Goal: Information Seeking & Learning: Learn about a topic

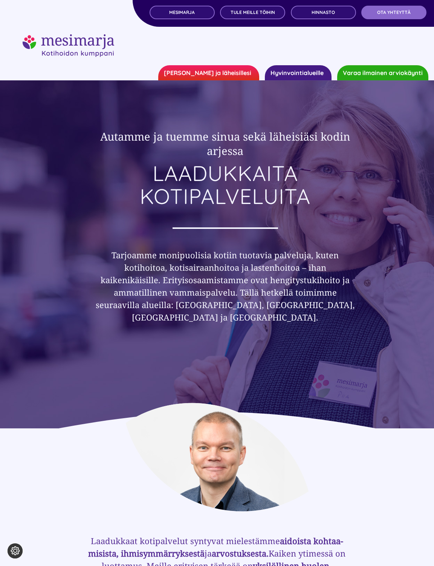
drag, startPoint x: 210, startPoint y: 267, endPoint x: 196, endPoint y: 260, distance: 15.9
click at [211, 267] on h3 "Tarjoamme monipuolisia kotiin tuotavia palveluja, kuten kotihoitoa, kotisairaan…" at bounding box center [226, 286] width 264 height 75
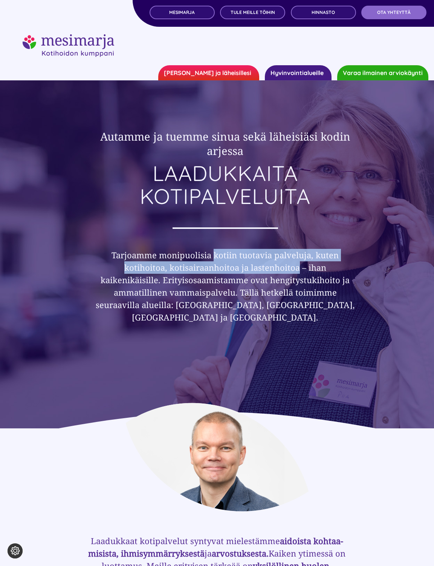
drag, startPoint x: 215, startPoint y: 254, endPoint x: 266, endPoint y: 265, distance: 52.4
click at [266, 265] on h3 "Tarjoamme monipuolisia kotiin tuotavia palveluja, kuten kotihoitoa, kotisairaan…" at bounding box center [226, 286] width 264 height 75
copy h3 "kotiin tuotavia palveluja, kuten kotihoitoa, kotisairaanhoitoa ja lastenhoitoa …"
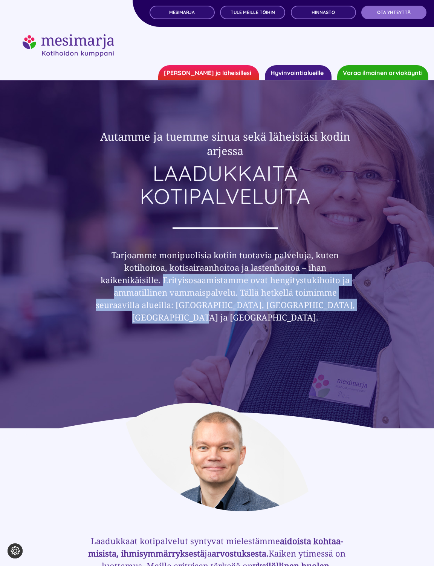
drag, startPoint x: 106, startPoint y: 278, endPoint x: 339, endPoint y: 301, distance: 233.8
click at [339, 301] on h3 "Tarjoamme monipuolisia kotiin tuotavia palveluja, kuten kotihoitoa, kotisairaan…" at bounding box center [226, 286] width 264 height 75
copy h3 "Erityisosaamistamme ovat hengitystukihoito ja ammatillinen vammaispalvelu. Täll…"
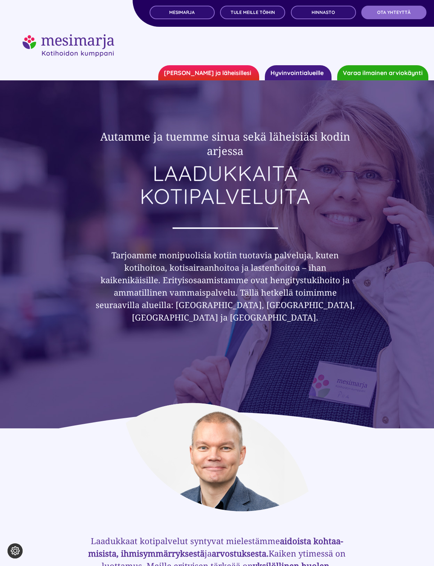
click at [238, 74] on link "[PERSON_NAME] ja läheisillesi" at bounding box center [208, 72] width 101 height 15
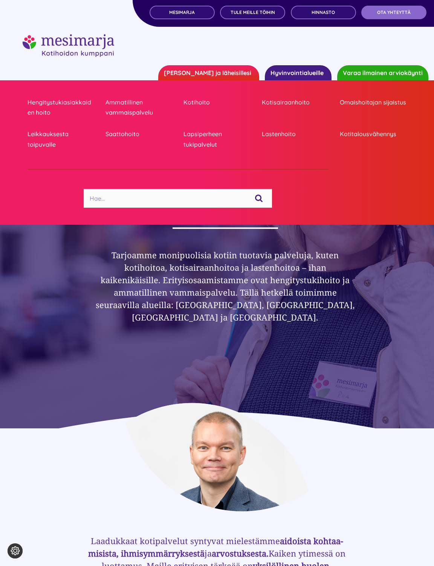
click at [293, 74] on link "Hyvinvointialueille" at bounding box center [298, 72] width 67 height 15
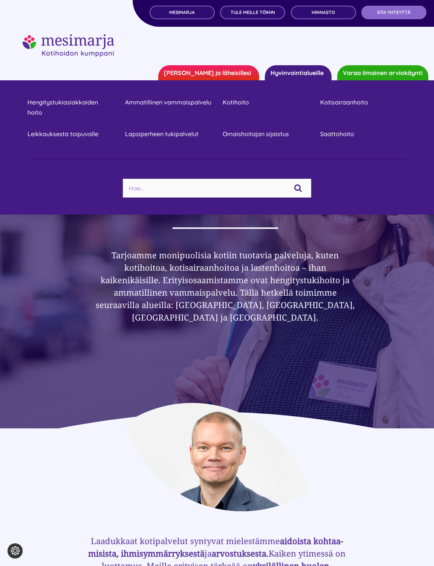
click at [211, 74] on link "[PERSON_NAME] ja läheisillesi" at bounding box center [208, 72] width 101 height 15
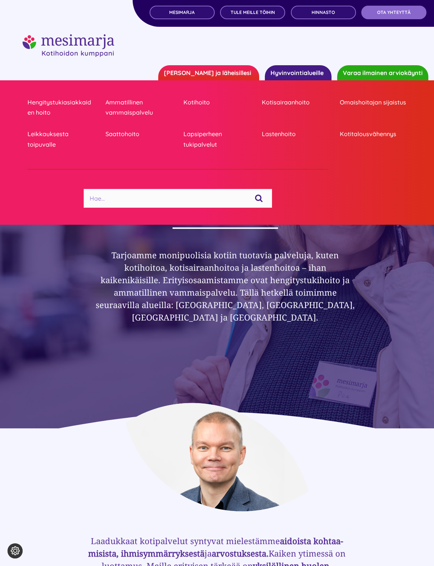
click at [283, 75] on link "Hyvinvointialueille" at bounding box center [298, 72] width 67 height 15
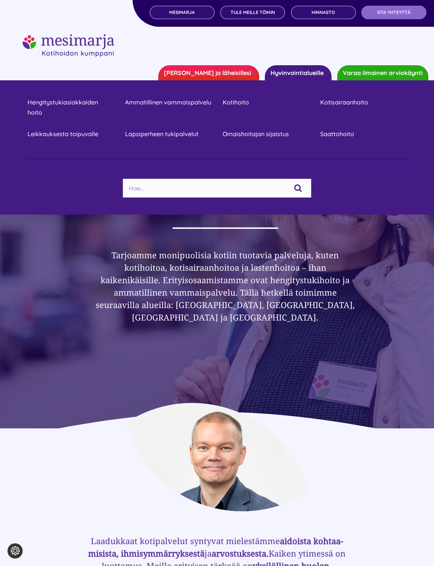
click at [233, 75] on link "[PERSON_NAME] ja läheisillesi" at bounding box center [208, 72] width 101 height 15
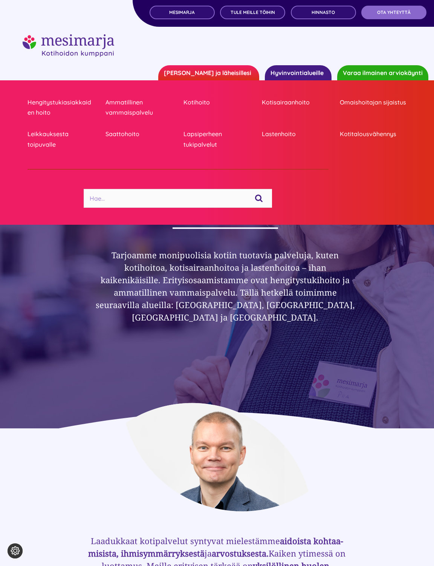
click at [300, 73] on link "Hyvinvointialueille" at bounding box center [298, 72] width 67 height 15
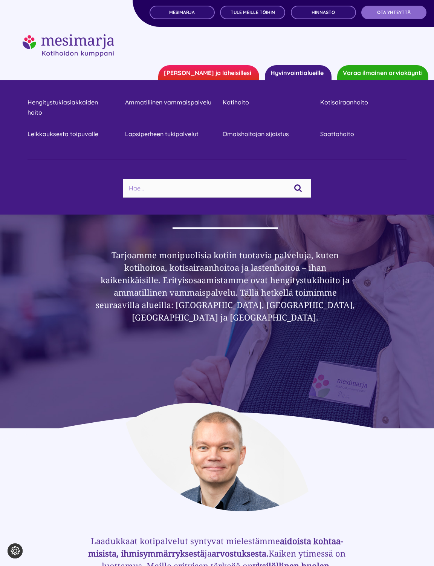
click at [231, 70] on link "[PERSON_NAME] ja läheisillesi" at bounding box center [208, 72] width 101 height 15
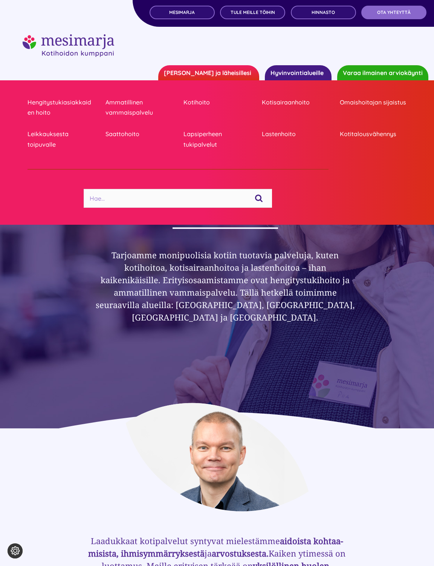
click at [304, 72] on link "Hyvinvointialueille" at bounding box center [298, 72] width 67 height 15
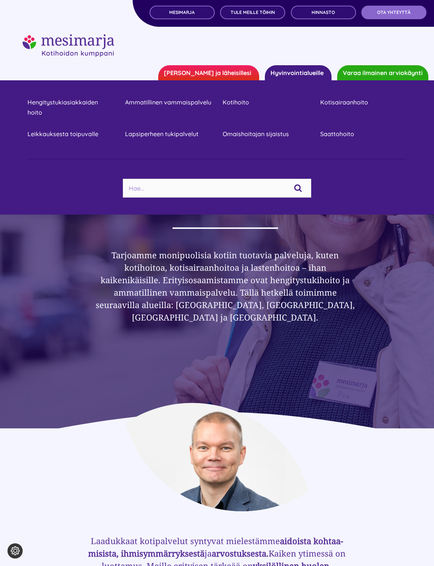
click at [226, 72] on link "[PERSON_NAME] ja läheisillesi" at bounding box center [208, 72] width 101 height 15
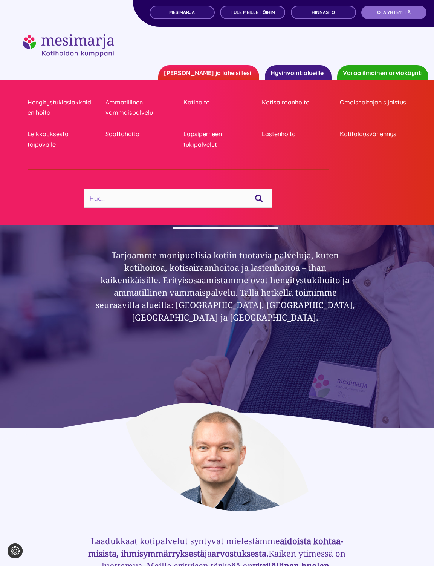
click at [293, 74] on link "Hyvinvointialueille" at bounding box center [298, 72] width 67 height 15
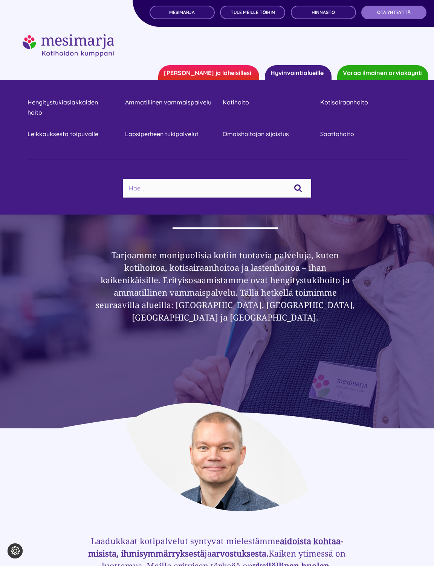
click at [241, 72] on link "[PERSON_NAME] ja läheisillesi" at bounding box center [208, 72] width 101 height 15
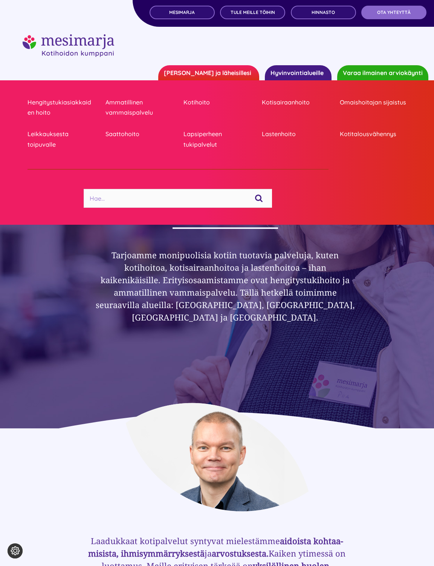
click at [306, 74] on link "Hyvinvointialueille" at bounding box center [298, 72] width 67 height 15
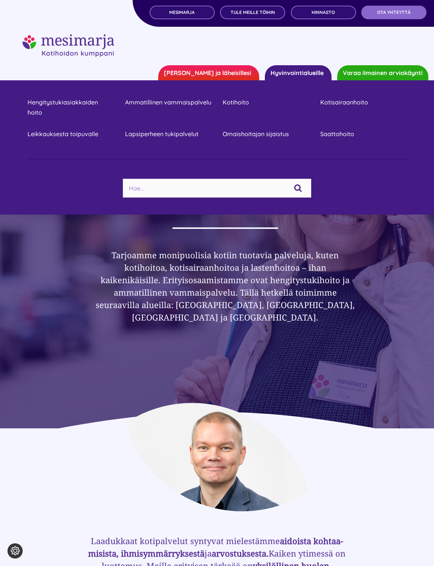
click at [231, 75] on link "[PERSON_NAME] ja läheisillesi" at bounding box center [208, 72] width 101 height 15
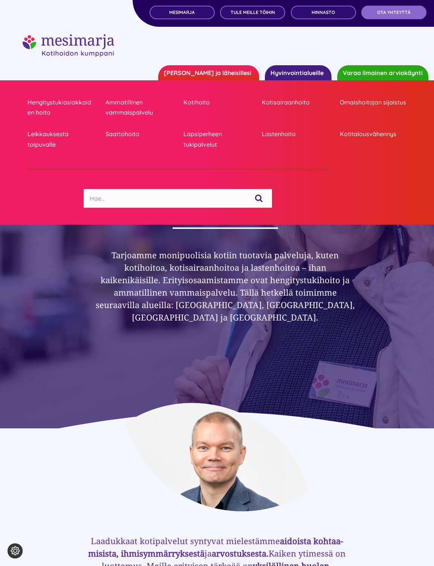
click at [299, 69] on link "Hyvinvointialueille" at bounding box center [298, 72] width 67 height 15
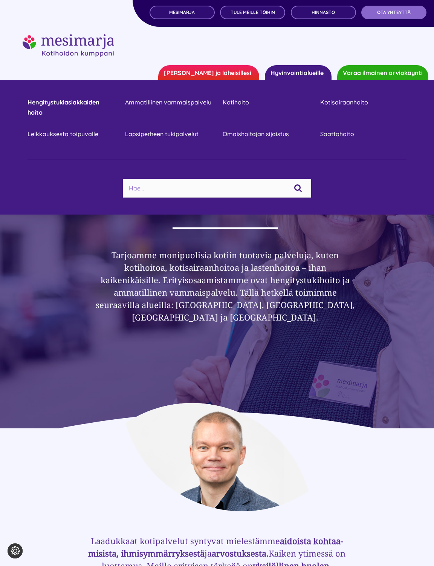
click at [66, 103] on link "Hengitystukiasiakkaiden hoito" at bounding box center [71, 107] width 86 height 20
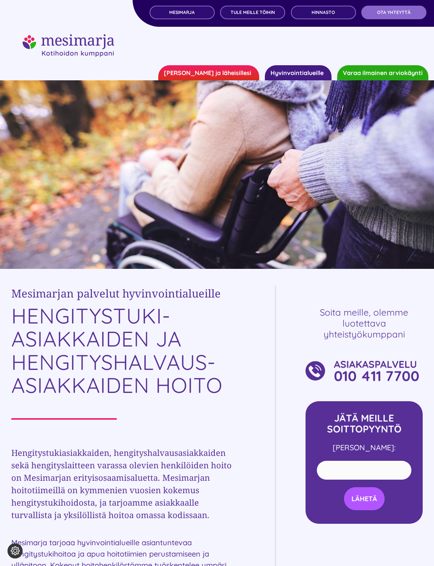
click at [284, 76] on link "Hyvinvointialueille" at bounding box center [298, 72] width 67 height 15
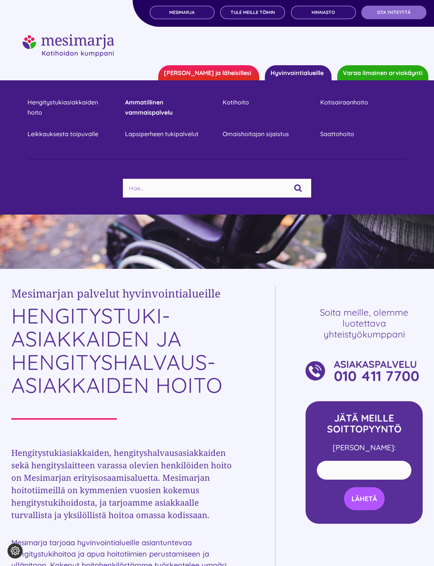
click at [160, 105] on link "Ammatillinen vammaispalvelu" at bounding box center [168, 107] width 86 height 20
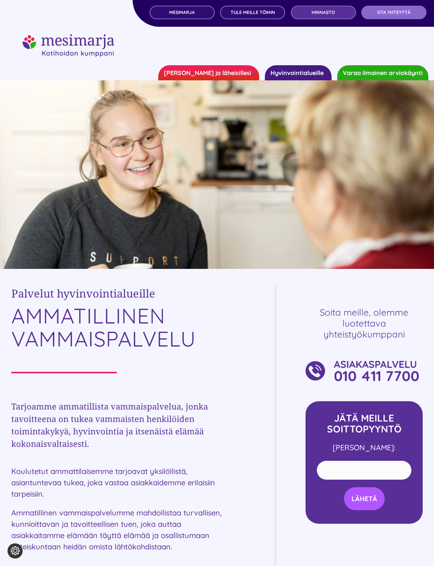
click at [309, 12] on link "Hinnasto" at bounding box center [323, 13] width 65 height 14
